Goal: Navigation & Orientation: Find specific page/section

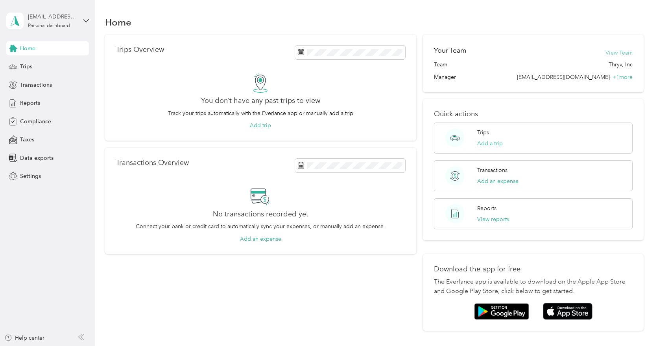
click at [616, 50] on button "View Team" at bounding box center [618, 53] width 27 height 8
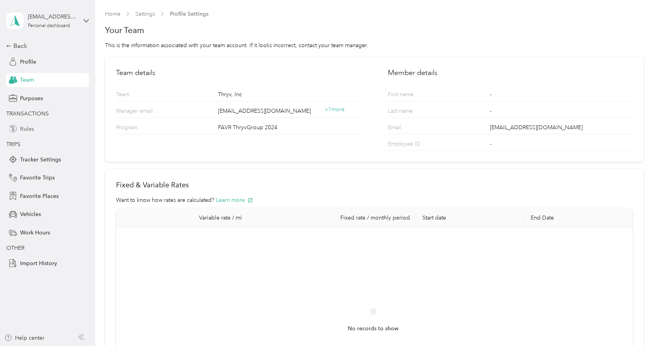
click at [23, 126] on span "Rules" at bounding box center [27, 129] width 14 height 8
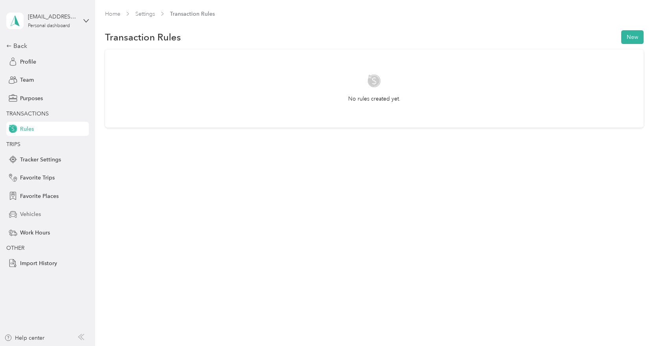
click at [33, 218] on span "Vehicles" at bounding box center [30, 214] width 21 height 8
